Goal: Register for event/course

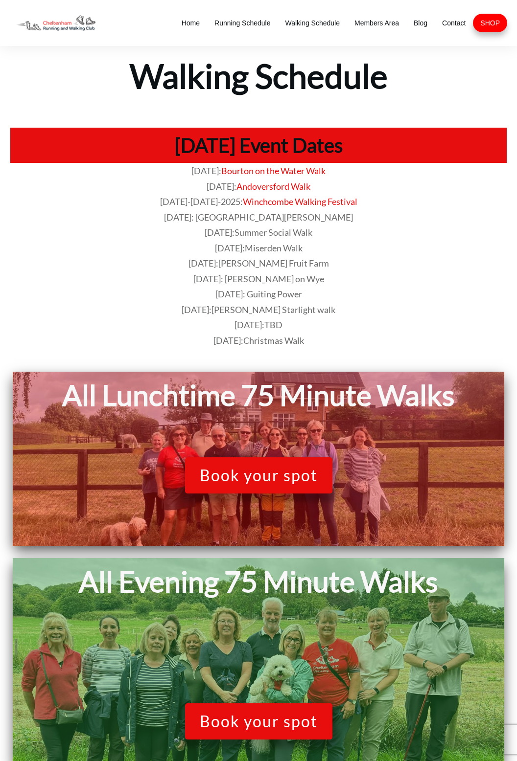
scroll to position [353, 0]
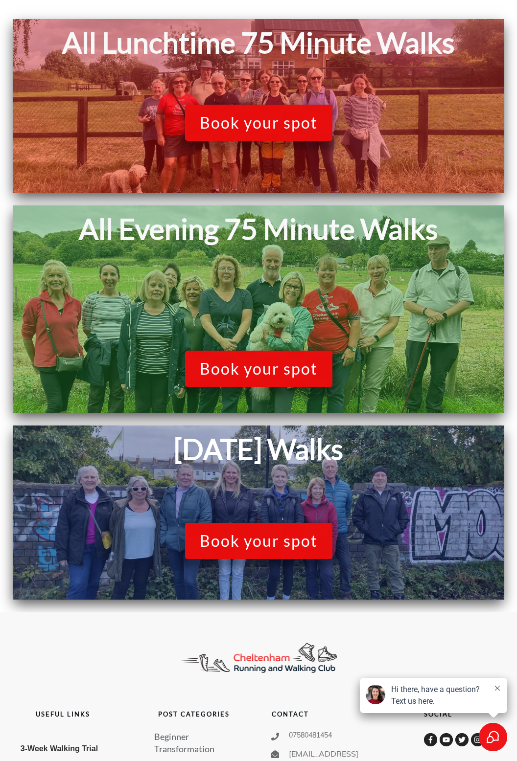
click at [223, 367] on span "Book your spot" at bounding box center [259, 369] width 118 height 19
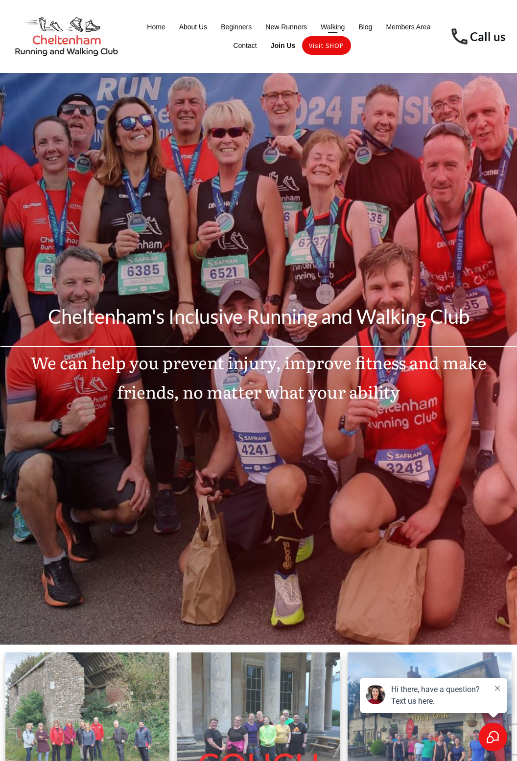
click at [326, 27] on span "Walking" at bounding box center [332, 27] width 24 height 14
